Goal: Task Accomplishment & Management: Complete application form

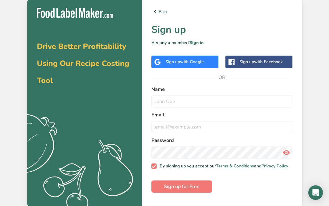
click at [189, 59] on span "with Google" at bounding box center [192, 62] width 24 height 6
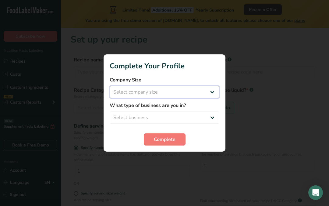
click at [214, 92] on select "Select company size Fewer than 10 Employees 10 to 50 Employees 51 to 500 Employ…" at bounding box center [165, 92] width 110 height 12
select select "1"
click at [213, 119] on select "Select business Packaged Food Manufacturer Restaurant & Cafe Bakery Meal Plans …" at bounding box center [165, 118] width 110 height 12
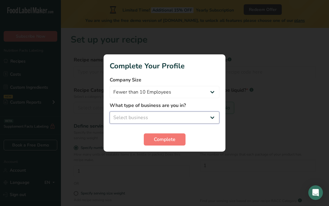
select select "3"
click at [173, 143] on span "Complete" at bounding box center [165, 139] width 22 height 7
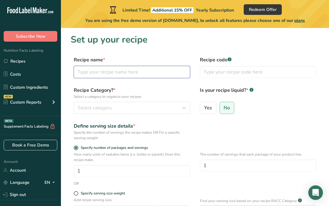
click at [183, 74] on input "text" at bounding box center [132, 72] width 116 height 12
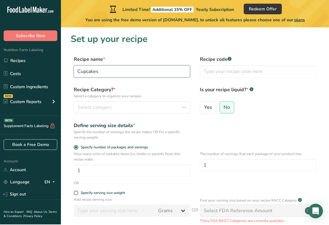
type input "Cupcakes"
click at [262, 69] on input "text" at bounding box center [258, 72] width 116 height 12
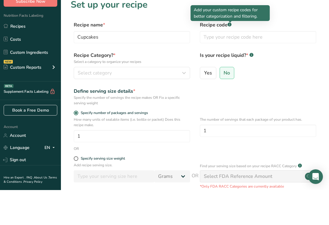
click at [229, 57] on div ".a-a{fill:#347362;}.b-a{fill:#fff;}" at bounding box center [229, 59] width 4 height 5
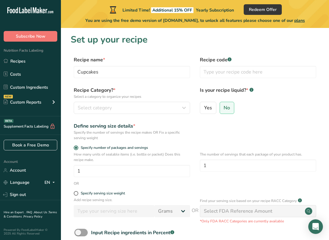
click at [231, 59] on rect at bounding box center [229, 59] width 4 height 4
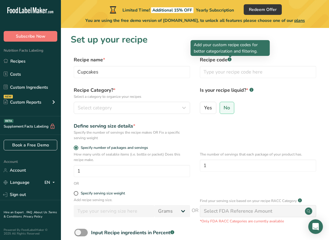
click at [184, 111] on icon "button" at bounding box center [183, 108] width 7 height 11
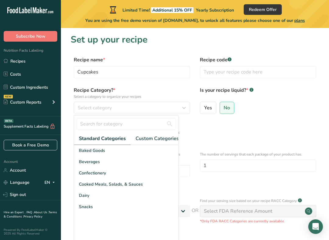
click at [105, 154] on div "Baked Goods" at bounding box center [126, 150] width 104 height 11
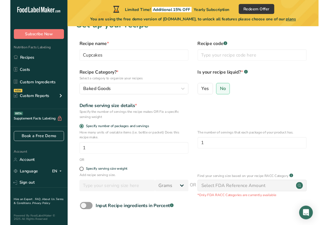
scroll to position [12, 0]
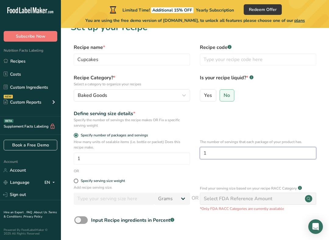
click at [261, 157] on input "1" at bounding box center [258, 153] width 116 height 12
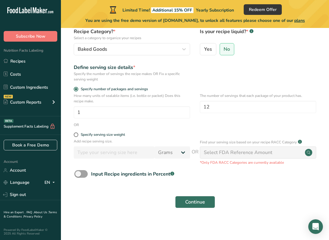
scroll to position [59, 0]
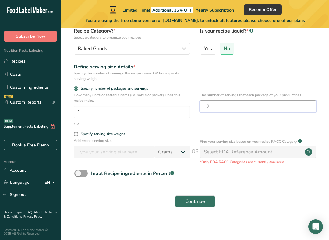
type input "12"
click at [207, 206] on button "Continue" at bounding box center [195, 202] width 40 height 12
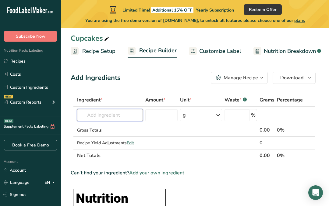
click at [124, 114] on input "text" at bounding box center [110, 115] width 66 height 12
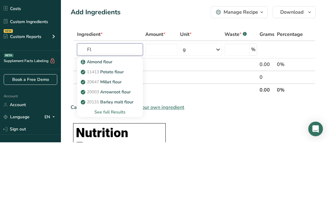
type input "F"
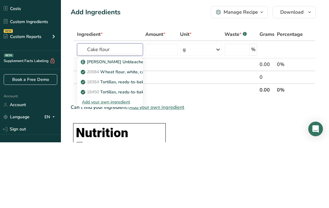
type input "Cake flour"
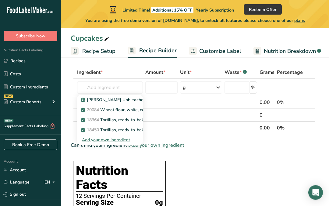
scroll to position [26, 0]
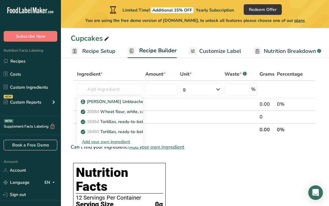
click at [179, 148] on span "Add your own ingredient" at bounding box center [156, 147] width 55 height 7
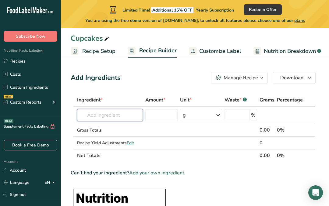
click at [129, 117] on input "text" at bounding box center [110, 115] width 66 height 12
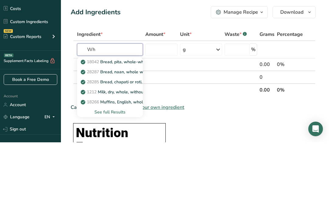
type input "W"
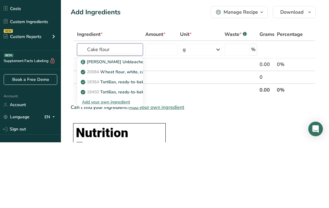
type input "Cake flour"
click at [169, 109] on input "number" at bounding box center [161, 115] width 32 height 12
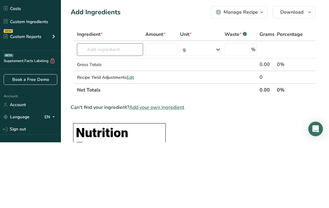
click at [137, 109] on input "text" at bounding box center [110, 115] width 66 height 12
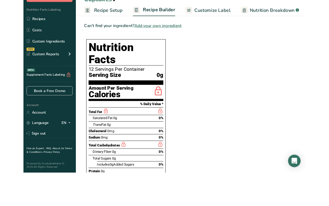
scroll to position [160, 0]
